Goal: Navigation & Orientation: Understand site structure

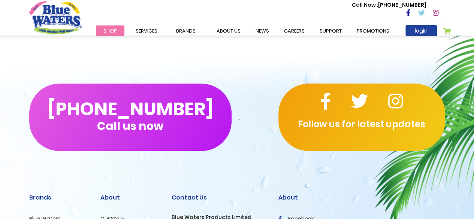
scroll to position [395, 0]
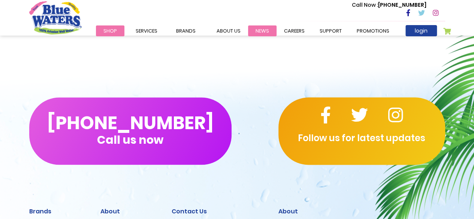
click at [254, 30] on link "News" at bounding box center [262, 30] width 28 height 11
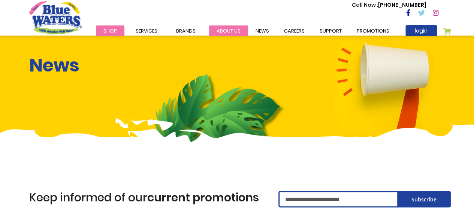
click at [234, 30] on link "about us" at bounding box center [228, 30] width 39 height 11
click at [234, 33] on link "about us" at bounding box center [228, 30] width 39 height 11
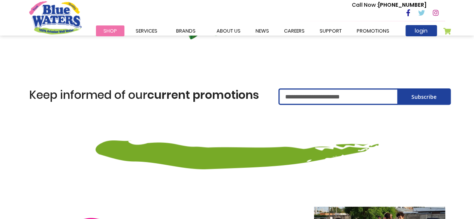
scroll to position [187, 0]
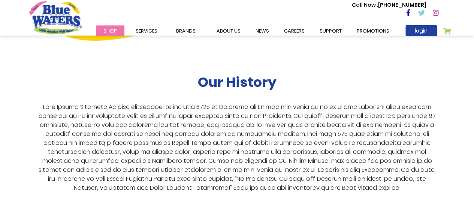
scroll to position [1498, 0]
